Goal: Transaction & Acquisition: Purchase product/service

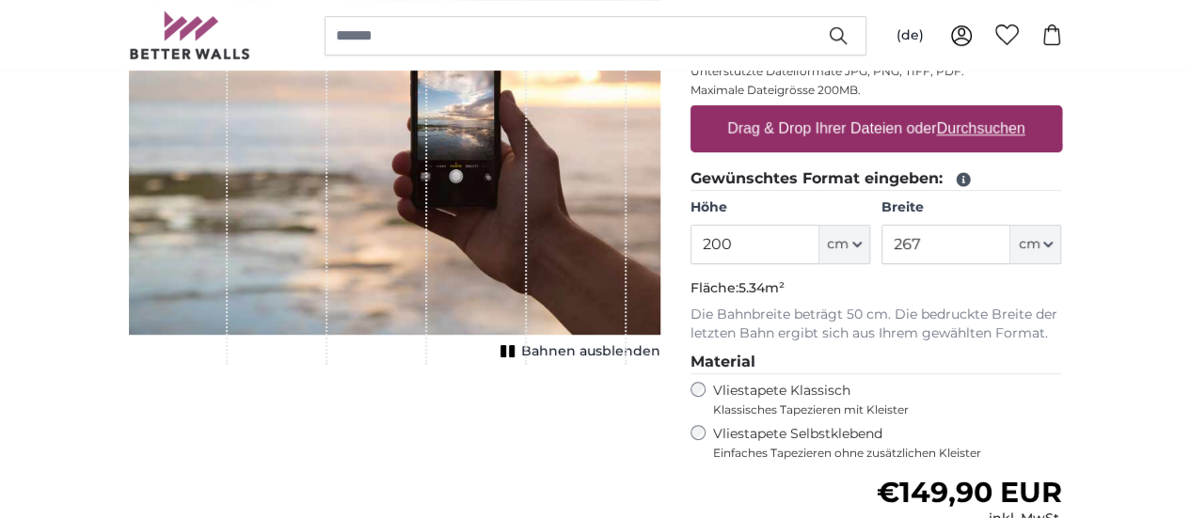
scroll to position [197, 0]
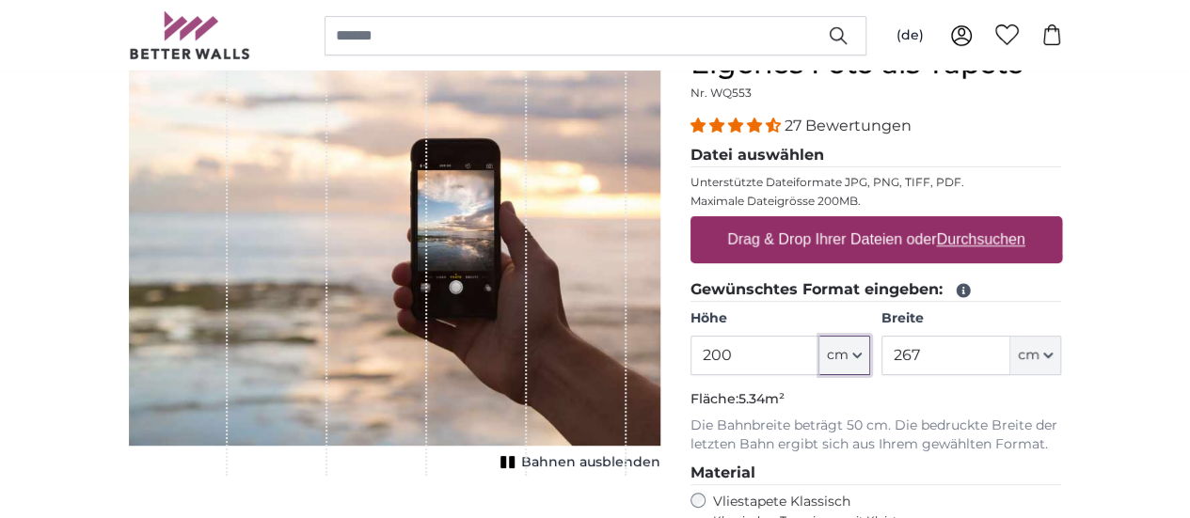
click at [848, 352] on span "cm" at bounding box center [838, 355] width 22 height 19
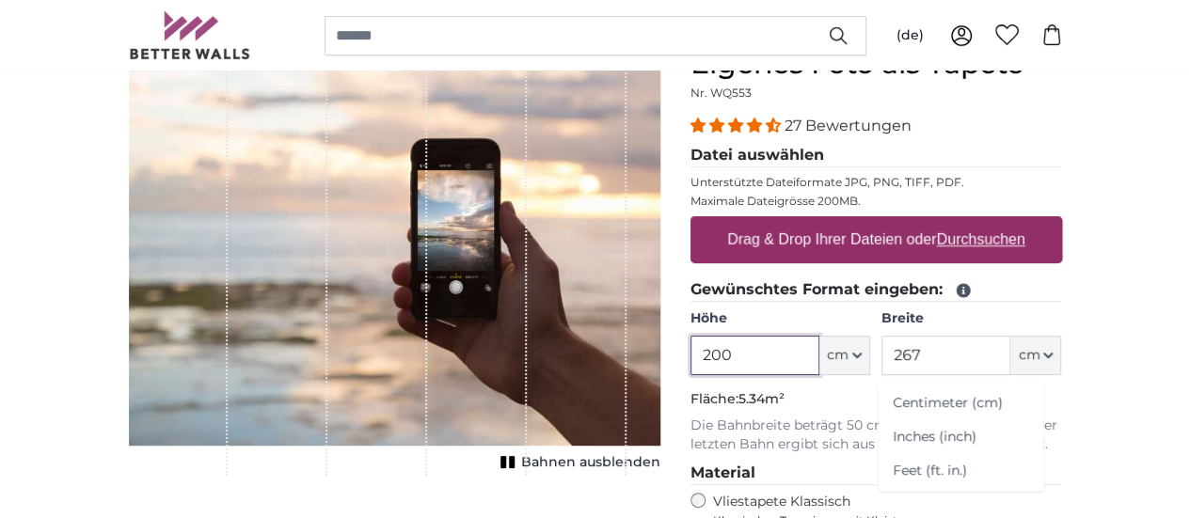
click at [819, 358] on input "200" at bounding box center [754, 355] width 129 height 39
drag, startPoint x: 898, startPoint y: 358, endPoint x: 717, endPoint y: 353, distance: 181.6
click at [717, 353] on product-detail "Abbrechen Bild zuschneiden Bahnen ausblenden Eigenes Foto als Tapete Nr. WQ553 …" at bounding box center [595, 455] width 963 height 877
type input "90"
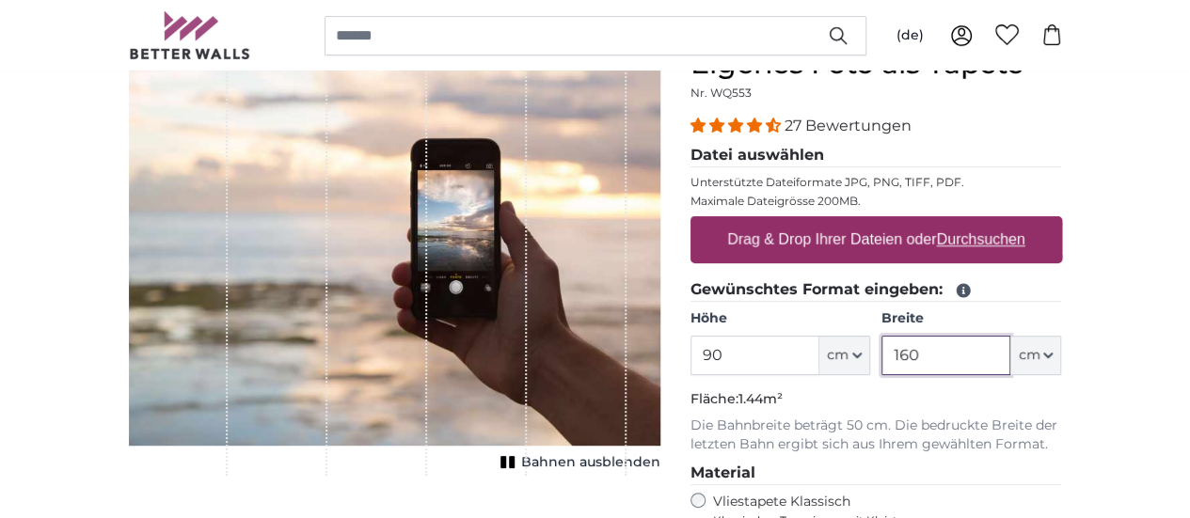
type input "160"
click at [819, 355] on input "90" at bounding box center [754, 355] width 129 height 39
type input "9"
type input "100"
click at [819, 358] on input "100" at bounding box center [754, 355] width 129 height 39
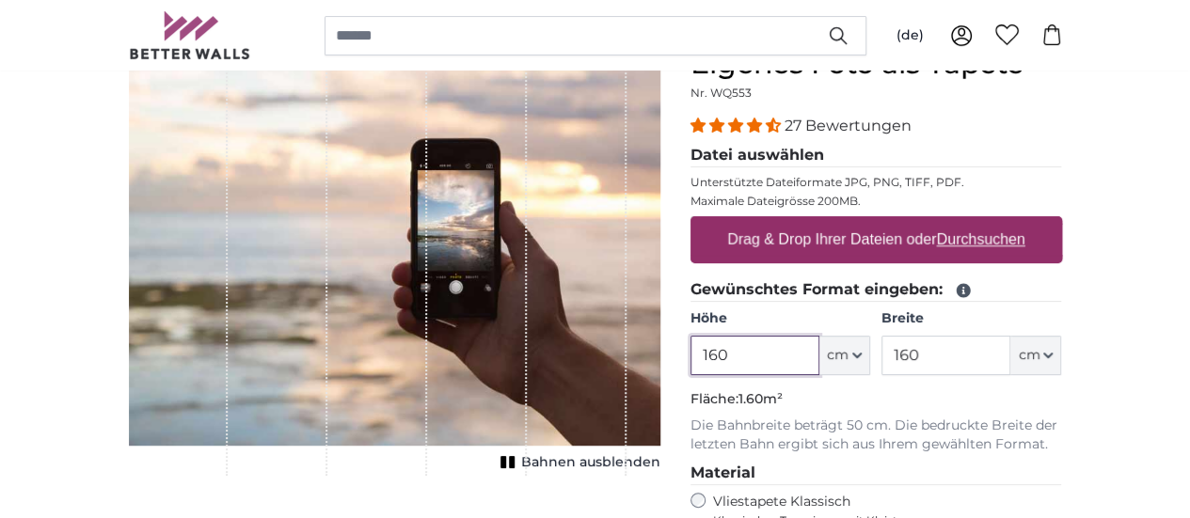
type input "160"
type input "100"
